Goal: Find specific page/section: Find specific page/section

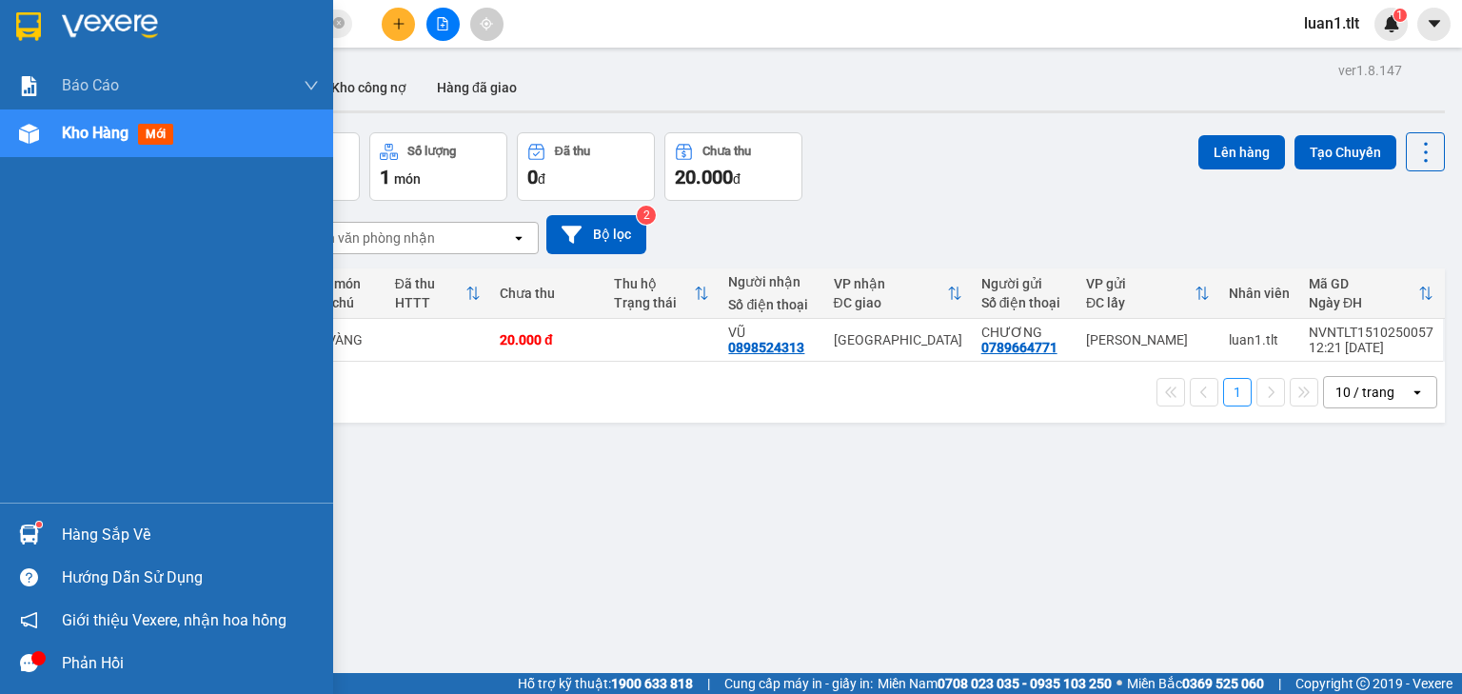
click at [35, 42] on div at bounding box center [28, 26] width 33 height 33
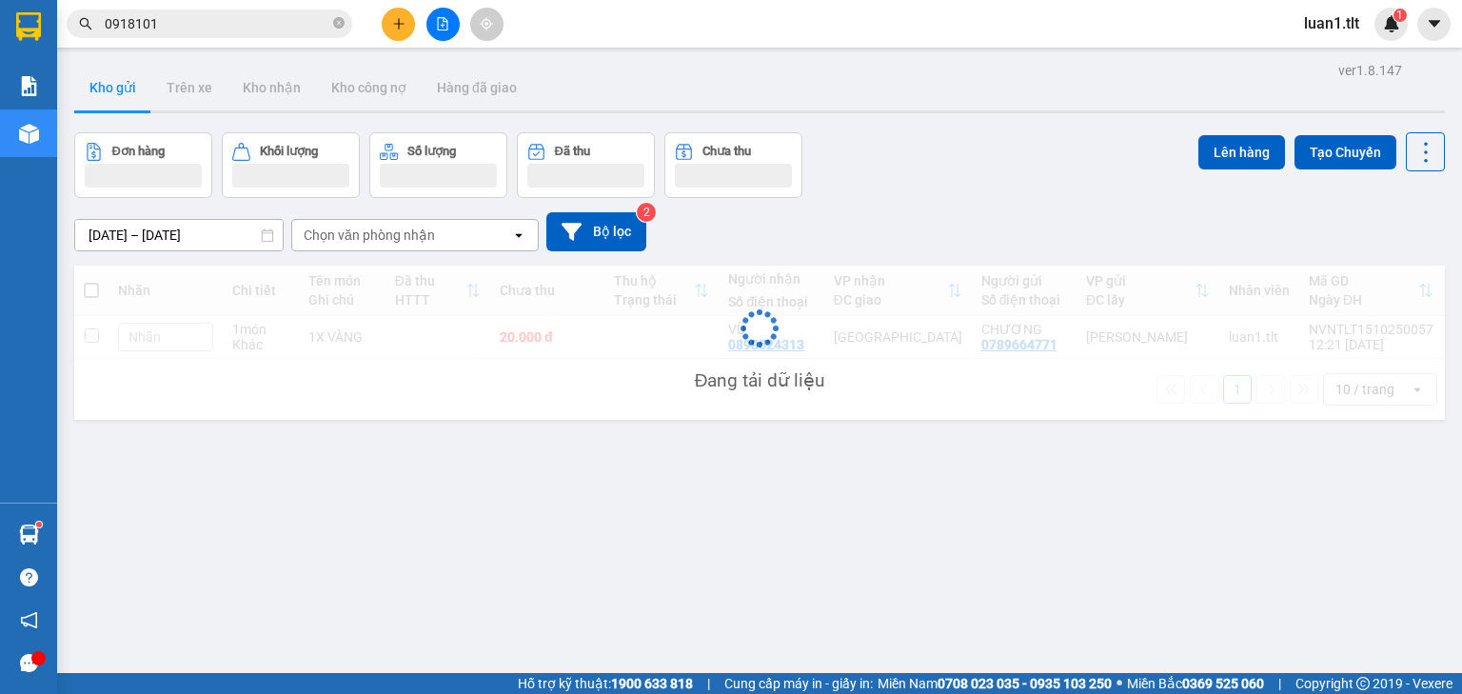
scroll to position [57, 0]
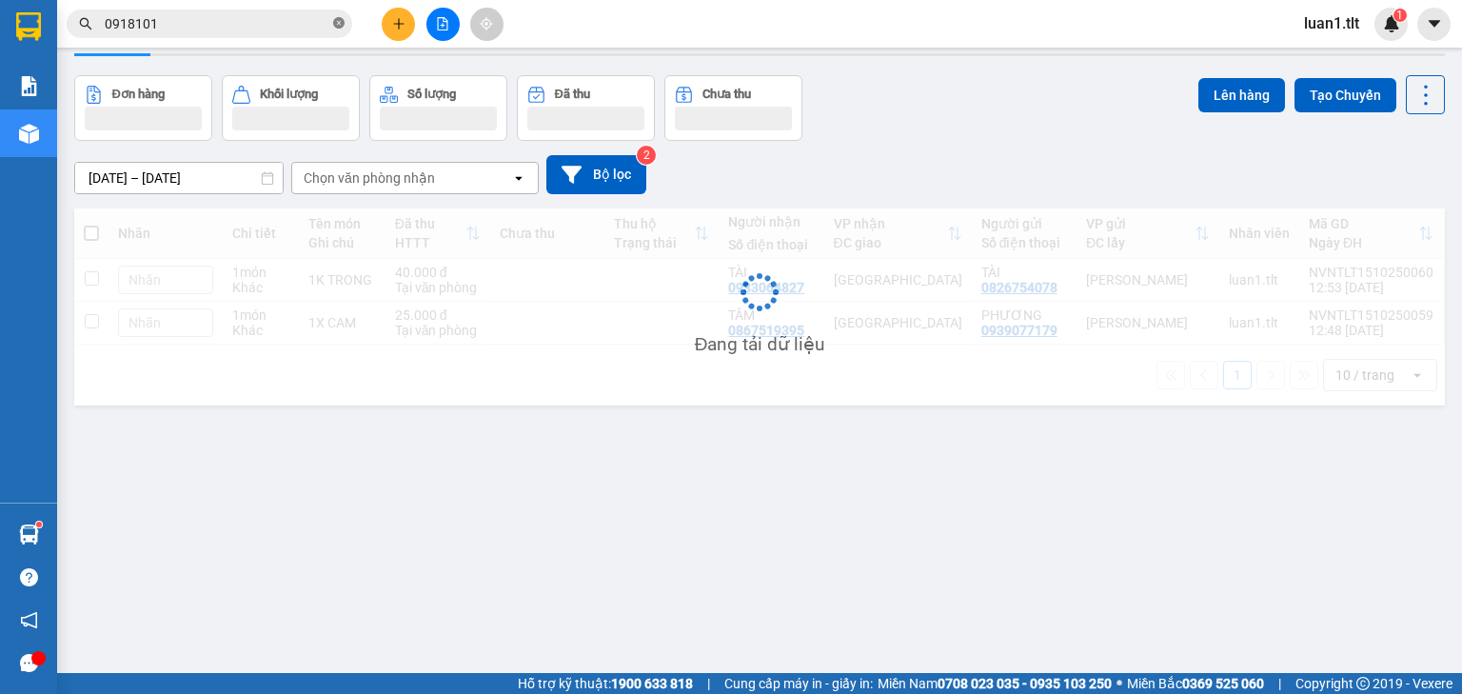
click at [339, 21] on icon "close-circle" at bounding box center [338, 22] width 11 height 11
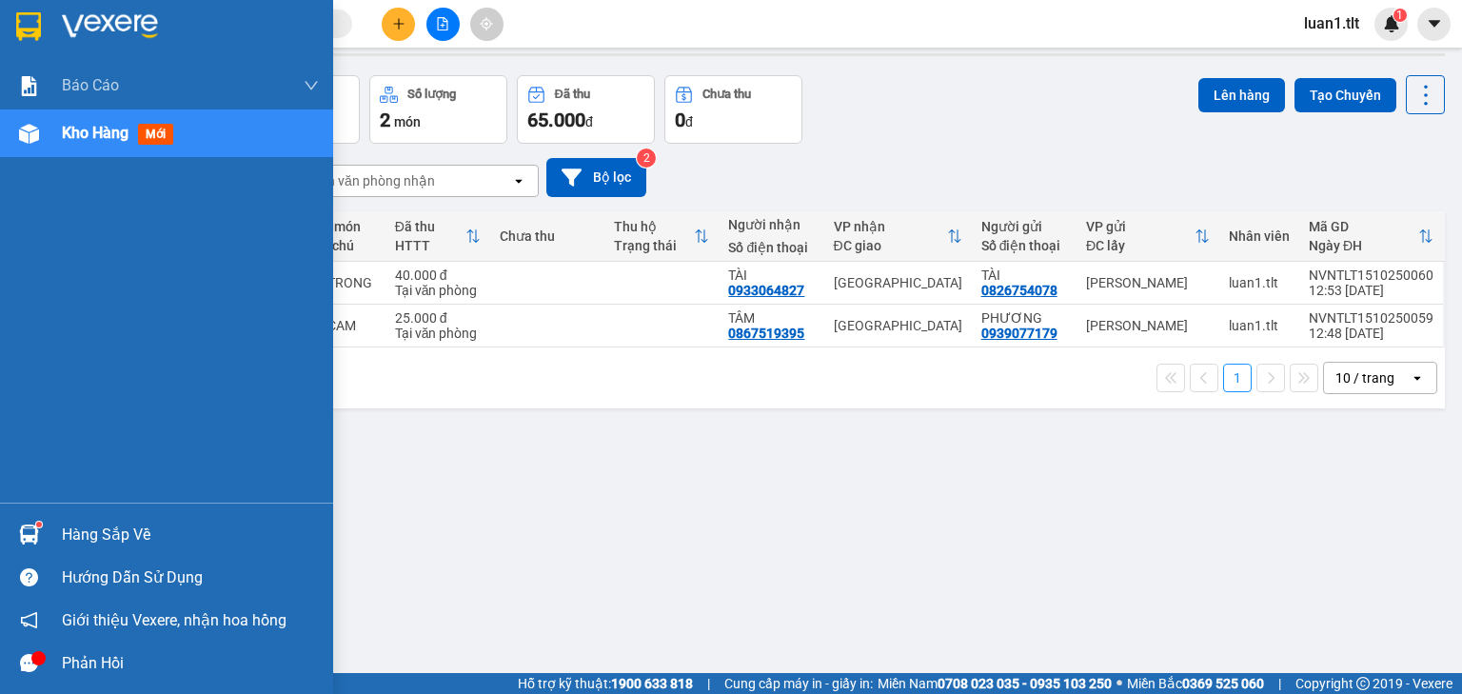
click at [27, 24] on img at bounding box center [28, 26] width 25 height 29
click at [27, 533] on img at bounding box center [29, 534] width 20 height 20
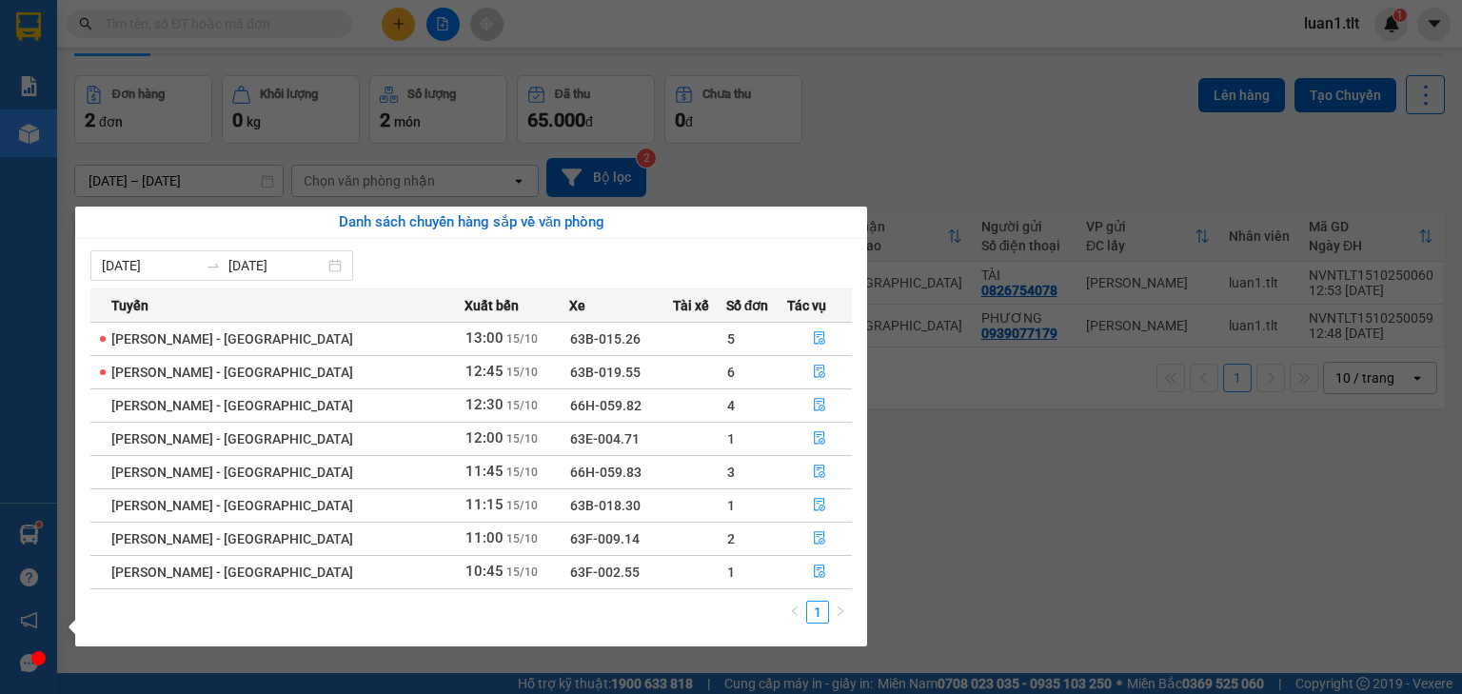
drag, startPoint x: 959, startPoint y: 514, endPoint x: 591, endPoint y: 411, distance: 382.4
click at [959, 517] on section "Kết quả tìm kiếm ( 86 ) Bộ lọc Ngày tạo đơn gần nhất Mã ĐH Trạng thái Món hàng …" at bounding box center [731, 347] width 1462 height 694
